Goal: Task Accomplishment & Management: Manage account settings

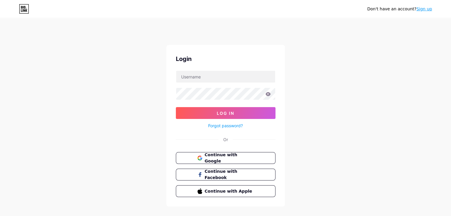
scroll to position [13, 0]
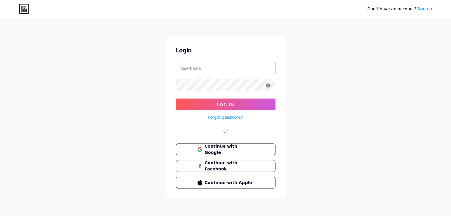
click at [218, 72] on input "text" at bounding box center [225, 68] width 99 height 12
type input "[EMAIL_ADDRESS][DOMAIN_NAME]"
click at [235, 72] on input "[EMAIL_ADDRESS][DOMAIN_NAME]" at bounding box center [225, 68] width 99 height 12
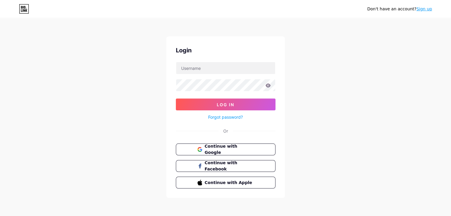
click at [127, 90] on div "Don't have an account? Sign up Login Log In Forgot password? Or Continue with G…" at bounding box center [225, 108] width 451 height 219
click at [128, 78] on div "Don't have an account? Sign up Login Log In Forgot password? Or Continue with G…" at bounding box center [225, 108] width 451 height 219
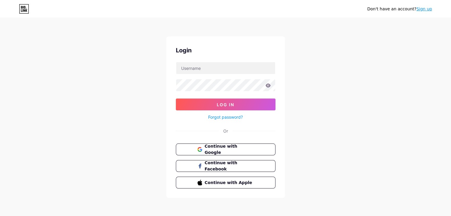
click at [129, 78] on div "Don't have an account? Sign up Login Log In Forgot password? Or Continue with G…" at bounding box center [225, 108] width 451 height 219
